Goal: Task Accomplishment & Management: Use online tool/utility

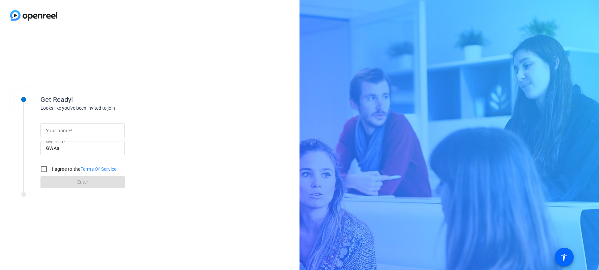
click at [62, 130] on mat-label "Your name" at bounding box center [58, 130] width 24 height 5
click at [62, 130] on input "Your name" at bounding box center [83, 130] width 74 height 8
type input "[PERSON_NAME]"
click at [45, 169] on input "I agree to the Terms Of Service" at bounding box center [43, 168] width 13 height 13
checkbox input "true"
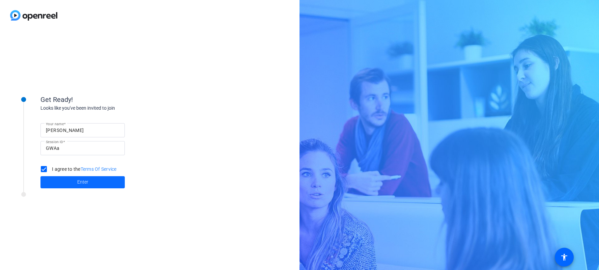
click at [98, 182] on span at bounding box center [82, 182] width 84 height 16
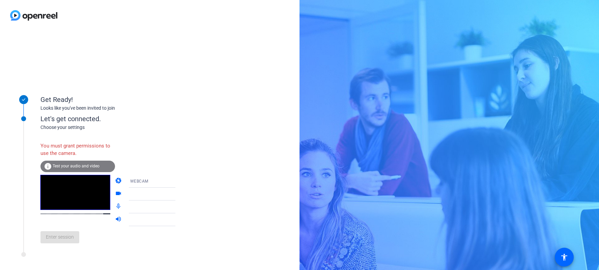
click at [178, 196] on icon at bounding box center [182, 194] width 8 height 8
click at [178, 193] on icon at bounding box center [182, 194] width 8 height 8
click at [178, 205] on icon at bounding box center [182, 207] width 8 height 8
click at [90, 144] on div "You must grant permissions to use the camera." at bounding box center [77, 150] width 75 height 22
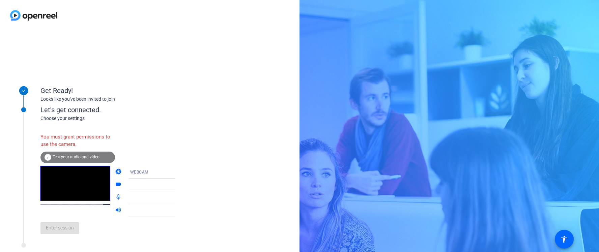
click at [112, 226] on div "Enter session" at bounding box center [114, 228] width 149 height 22
click at [93, 156] on span "Test your audio and video" at bounding box center [76, 157] width 47 height 5
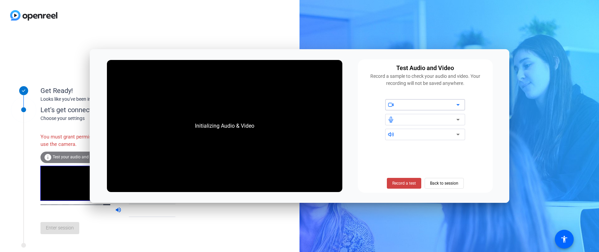
click at [456, 106] on icon at bounding box center [458, 105] width 8 height 8
click at [443, 183] on span "Back to session" at bounding box center [444, 183] width 28 height 13
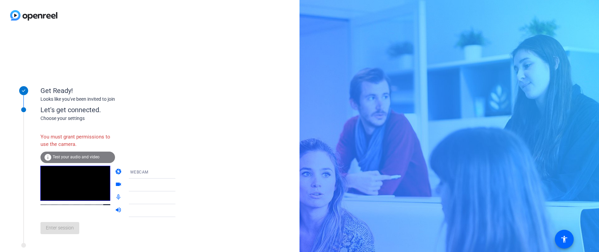
click at [167, 105] on div "Get Ready! Looks like you've been invited to join" at bounding box center [91, 91] width 169 height 34
click at [178, 174] on icon at bounding box center [182, 172] width 8 height 8
click at [151, 196] on mat-option "DESKTOP" at bounding box center [147, 198] width 58 height 13
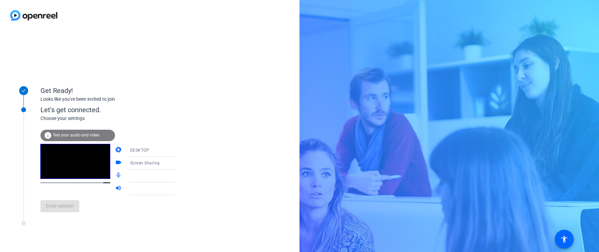
click at [66, 207] on div "Enter session" at bounding box center [114, 206] width 149 height 22
click at [178, 176] on icon at bounding box center [182, 176] width 8 height 8
click at [180, 177] on icon at bounding box center [181, 176] width 3 height 2
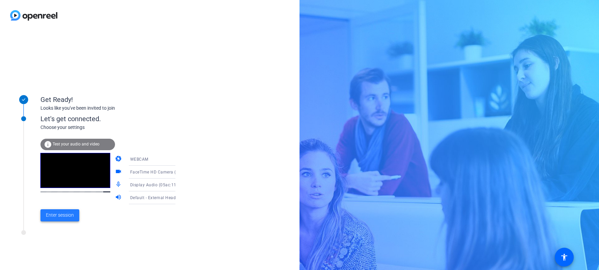
click at [73, 215] on button "Enter session" at bounding box center [59, 215] width 39 height 12
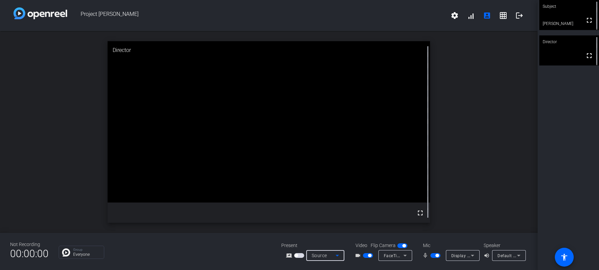
click at [338, 254] on icon at bounding box center [337, 255] width 8 height 8
click at [336, 230] on span "Screen Sharing" at bounding box center [323, 230] width 29 height 8
